Goal: Find specific page/section

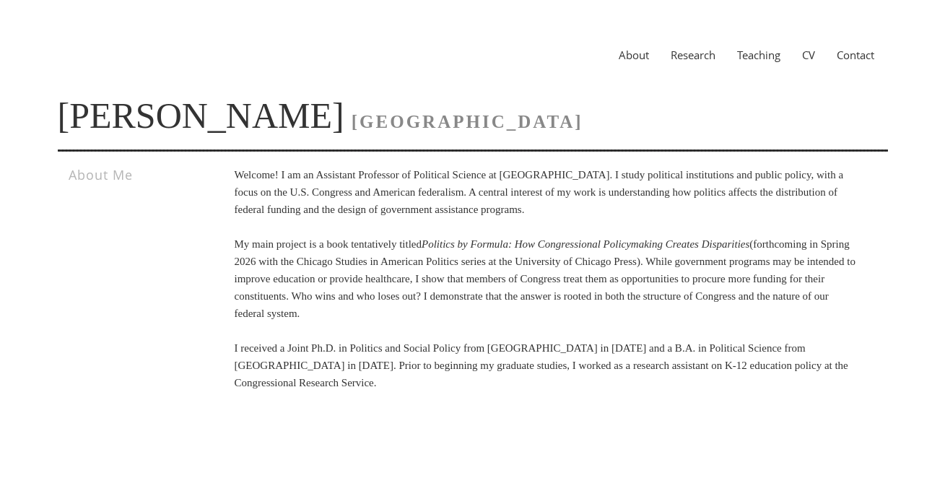
click at [693, 61] on link "Research" at bounding box center [693, 55] width 66 height 14
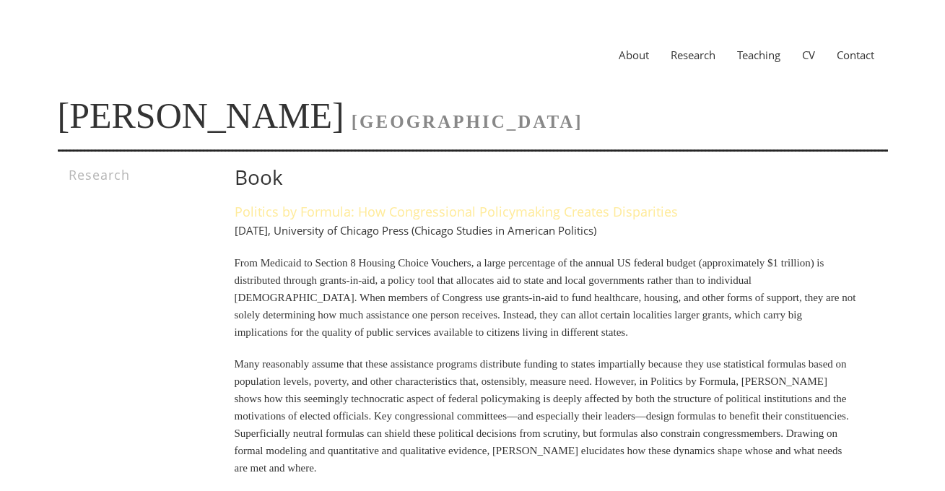
click at [530, 213] on link "Politics by Formula: How Congressional Policymaking Creates Disparities" at bounding box center [456, 211] width 443 height 17
click at [810, 56] on link "CV" at bounding box center [809, 55] width 35 height 14
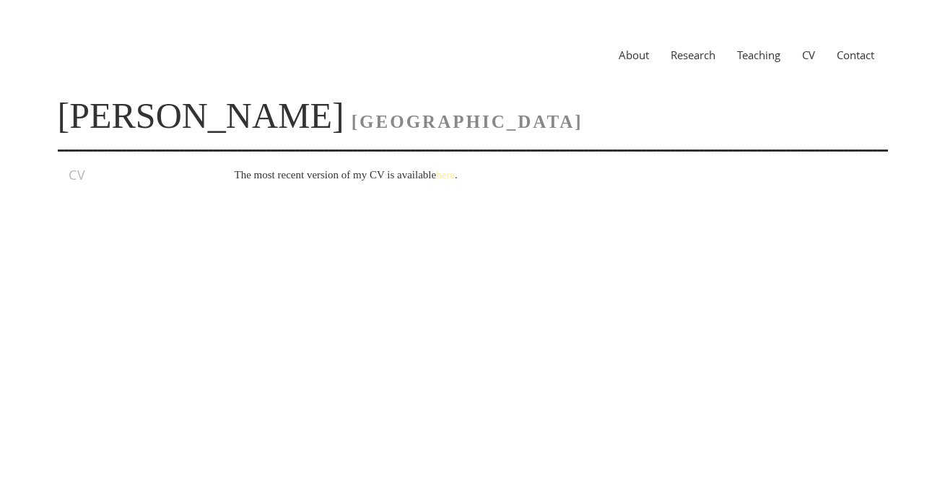
click at [455, 171] on link "here" at bounding box center [445, 175] width 19 height 12
